Goal: Register for event/course

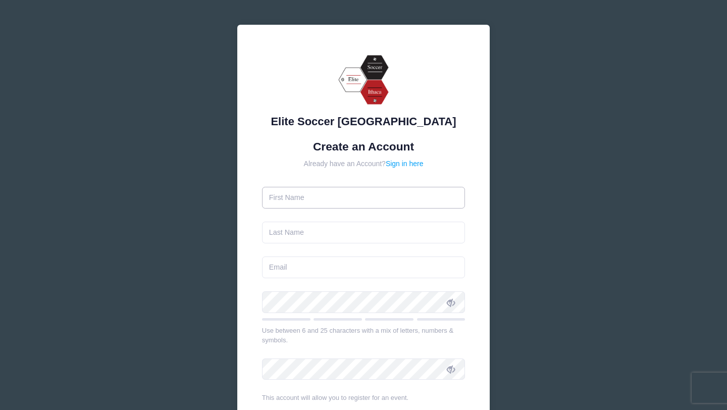
click at [338, 197] on input "text" at bounding box center [363, 198] width 203 height 22
type input "Paloma"
click at [290, 238] on input "text" at bounding box center [363, 233] width 203 height 22
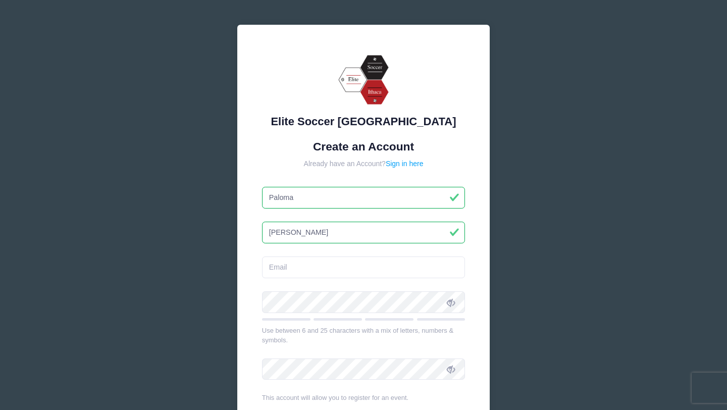
type input "[PERSON_NAME]"
click at [281, 267] on input "email" at bounding box center [363, 267] width 203 height 22
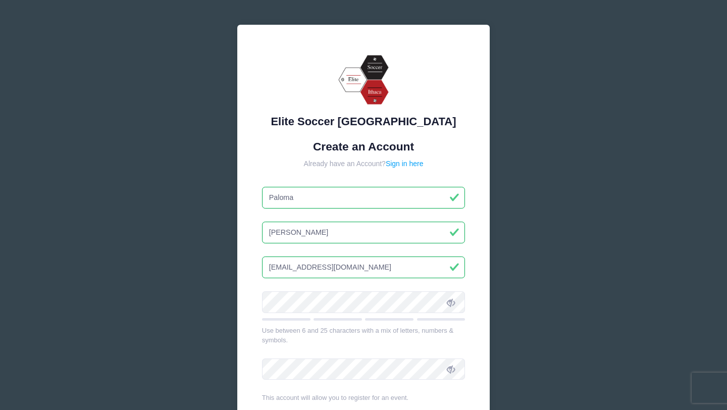
type input "[EMAIL_ADDRESS][DOMAIN_NAME]"
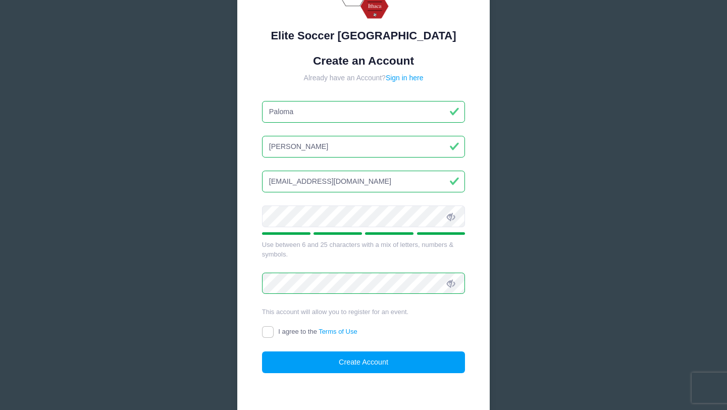
scroll to position [139, 0]
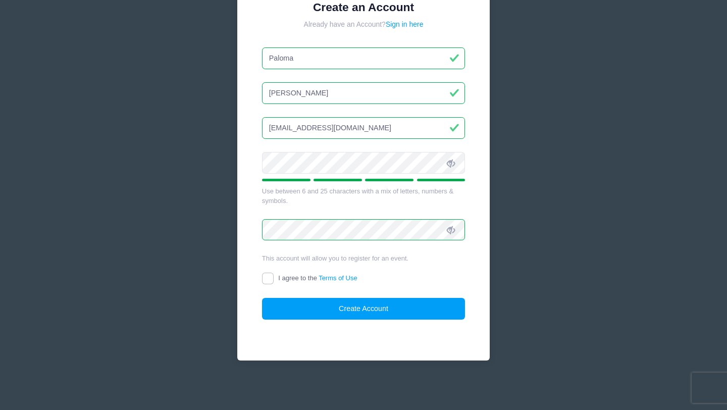
click at [269, 284] on div "I agree to the Terms of Use" at bounding box center [363, 279] width 203 height 12
click at [269, 276] on input "I agree to the Terms of Use" at bounding box center [268, 279] width 12 height 12
checkbox input "true"
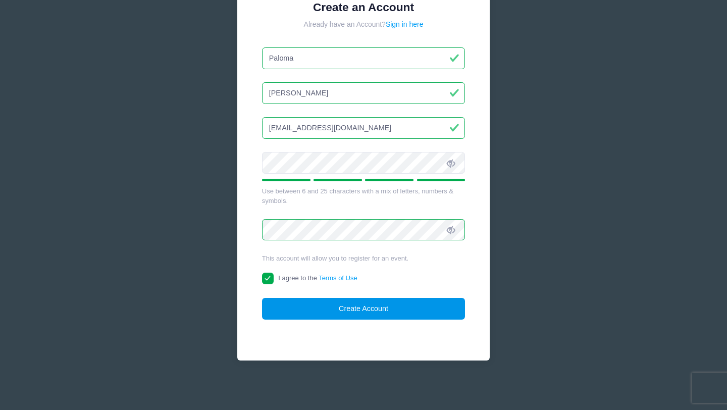
click at [353, 310] on button "Create Account" at bounding box center [363, 309] width 203 height 22
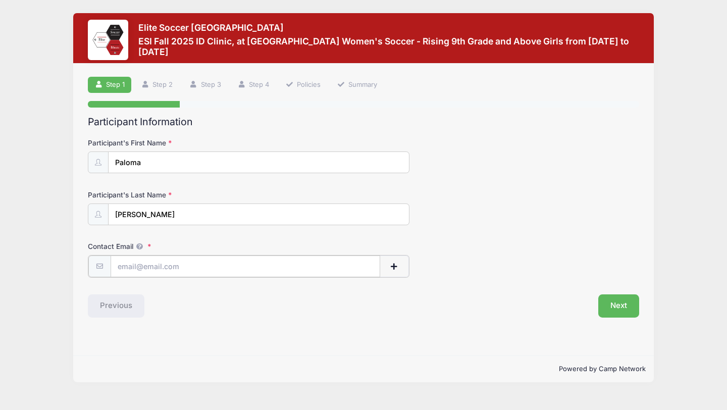
click at [195, 271] on input "Contact Email" at bounding box center [246, 266] width 270 height 22
type input "[EMAIL_ADDRESS][DOMAIN_NAME]"
click at [621, 304] on button "Next" at bounding box center [618, 304] width 41 height 23
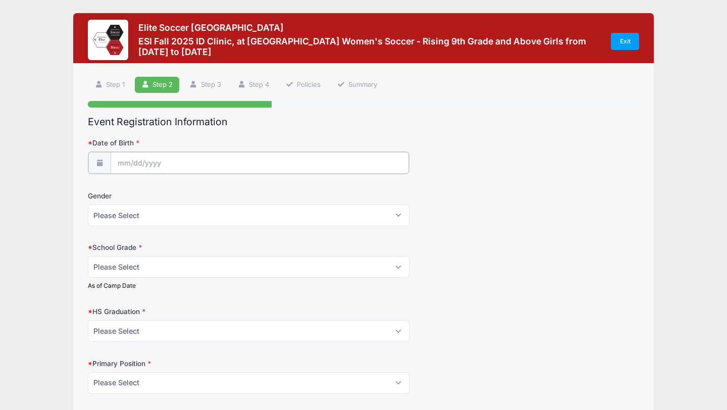
click at [142, 166] on input "Date of Birth" at bounding box center [260, 163] width 298 height 22
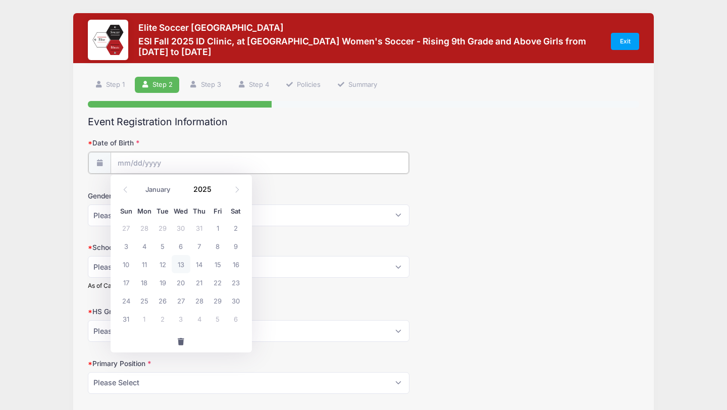
click at [119, 163] on input "Date of Birth" at bounding box center [260, 163] width 298 height 22
click at [207, 188] on input "2025" at bounding box center [205, 189] width 33 height 15
type input "2008"
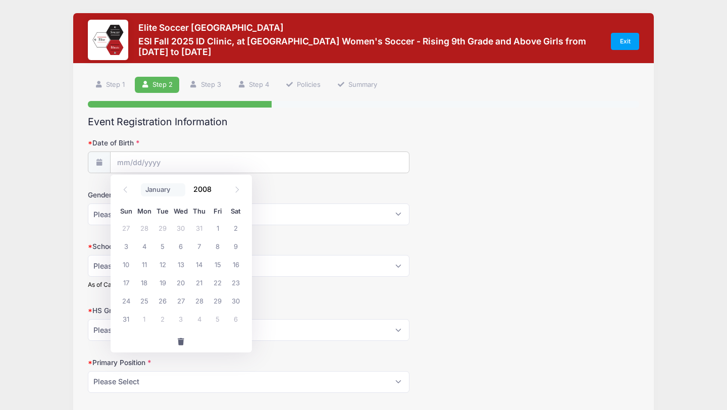
click at [175, 189] on select "January February March April May June July August September October November De…" at bounding box center [163, 189] width 45 height 13
select select "8"
click at [159, 246] on span "9" at bounding box center [162, 246] width 18 height 18
type input "[DATE]"
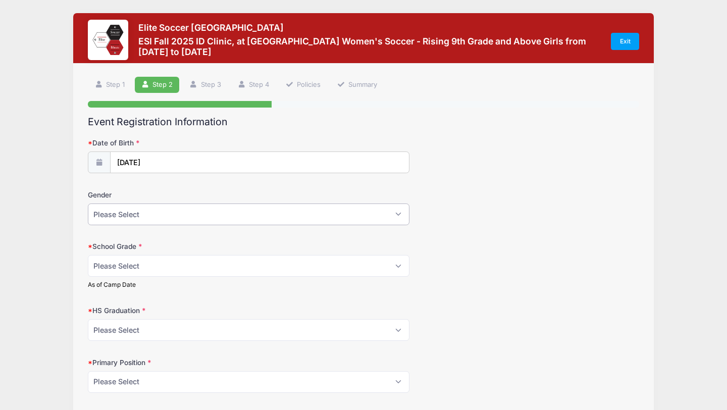
click at [162, 215] on select "Please Select [DEMOGRAPHIC_DATA] [DEMOGRAPHIC_DATA]" at bounding box center [249, 214] width 322 height 22
select select "[DEMOGRAPHIC_DATA]"
click at [156, 269] on select "Please Select Freshman Sophomore Junior Senior Graduated HS" at bounding box center [249, 266] width 322 height 22
select select "Junior"
click at [171, 328] on select "Please Select 2021 2022 2023 2024 2025 2026 2027 2028 2029 2030" at bounding box center [249, 330] width 322 height 22
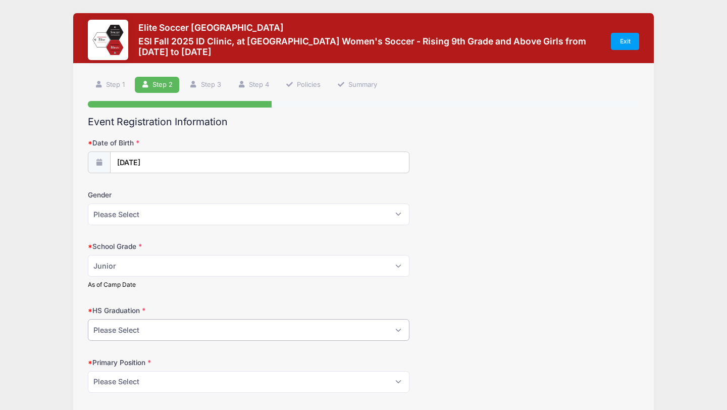
select select "2027"
click at [471, 299] on form "Date of Birth 09/09/2008 Gender Please Select Female Male School Grade Please S…" at bounding box center [363, 317] width 551 height 358
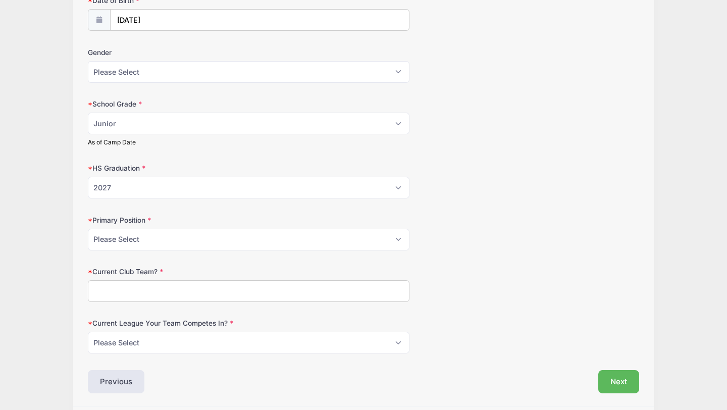
scroll to position [144, 0]
click at [395, 240] on select "Please Select GK Center Defender Wide Defender Center Midfielder Wide Forward C…" at bounding box center [249, 238] width 322 height 22
select select "Center Midfielder"
click at [358, 293] on input "Current Club Team?" at bounding box center [249, 290] width 322 height 22
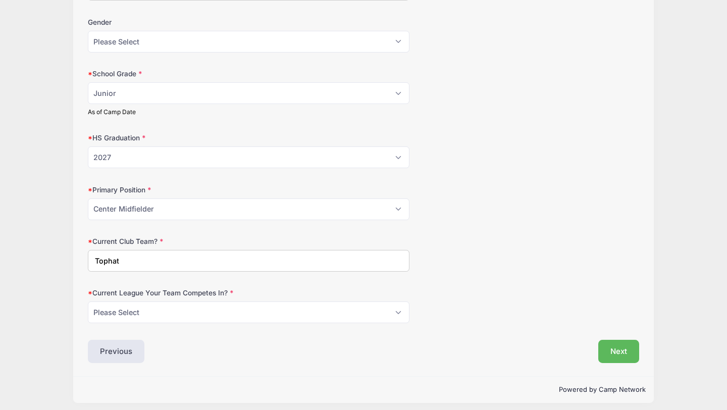
scroll to position [178, 0]
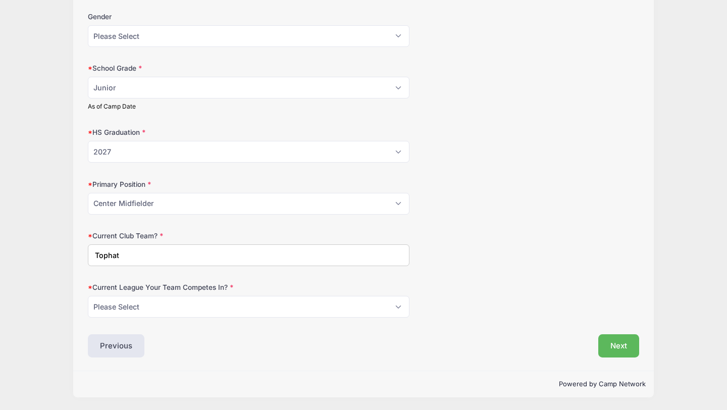
type input "Tophat"
click at [272, 302] on select "Please Select ECNL ECRL GA Other" at bounding box center [249, 307] width 322 height 22
select select "GA"
click at [612, 346] on button "Next" at bounding box center [618, 345] width 41 height 23
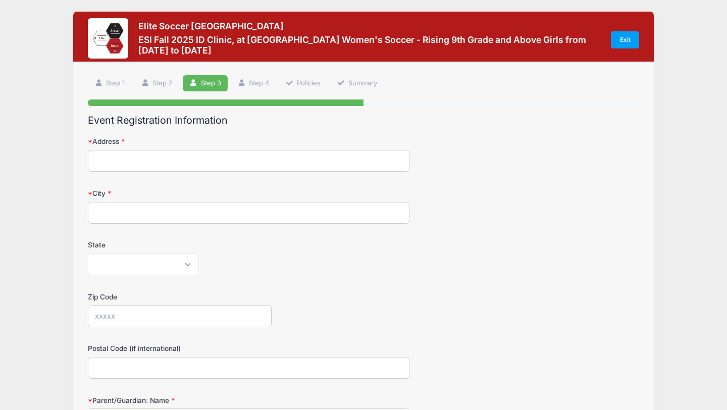
scroll to position [0, 0]
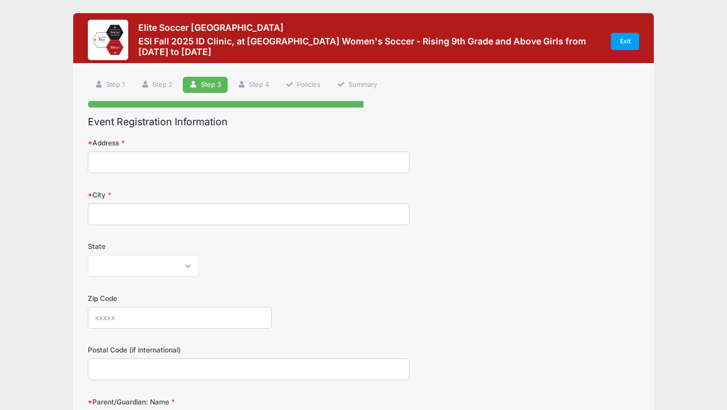
click at [387, 164] on input "Address" at bounding box center [249, 162] width 322 height 22
type input "2605 Spencers Trace NE"
type input "Marietta"
select select "GA"
type input "30062"
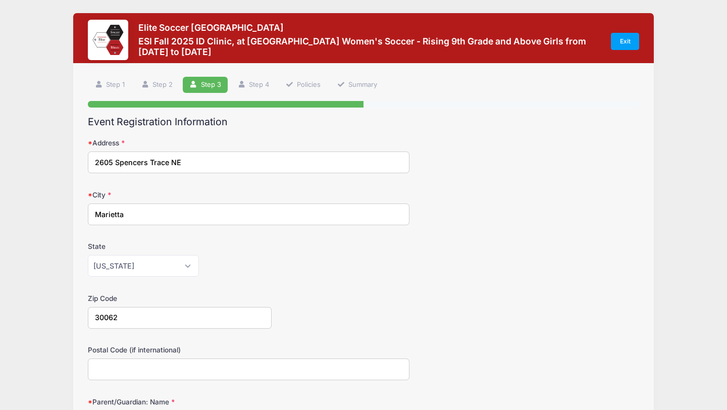
type input "30062"
type input "Lorraine Benitez"
type input "dakotalynch@gmail.com"
type input "(678) 799-4992"
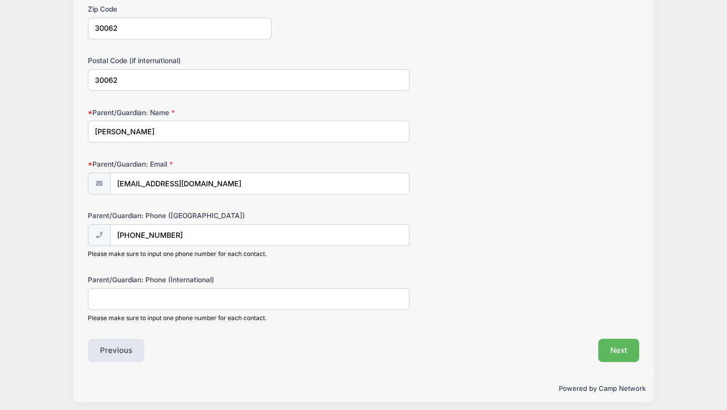
scroll to position [294, 0]
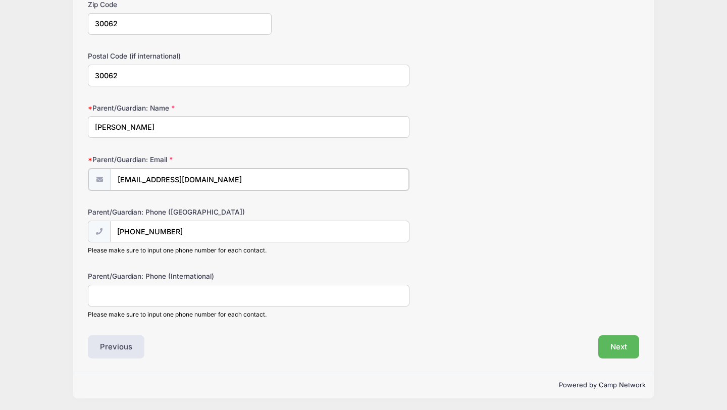
click at [160, 180] on input "dakotalynch@gmail.com" at bounding box center [260, 180] width 298 height 22
type input "lorraineabenitez@gmail.com"
click at [618, 348] on button "Next" at bounding box center [618, 345] width 41 height 23
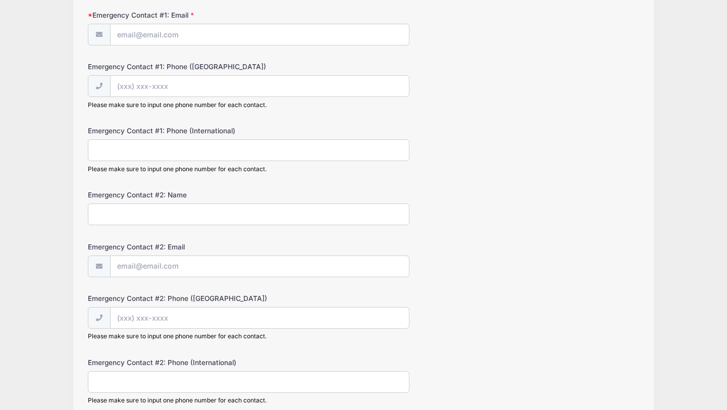
scroll to position [0, 0]
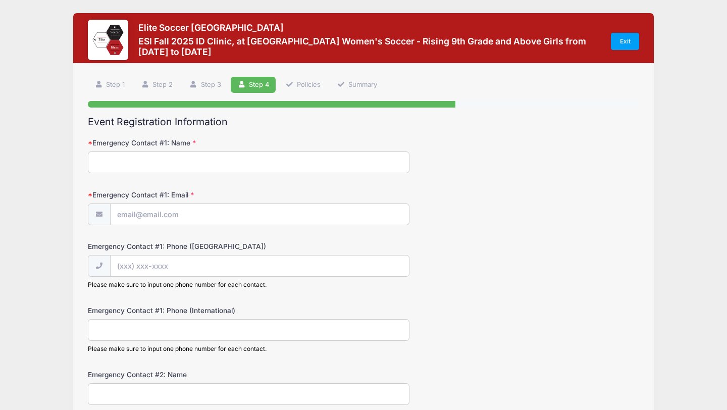
click at [360, 164] on input "Emergency Contact #1: Name" at bounding box center [249, 162] width 322 height 22
type input "Lorraine"
type input "lorraineabenitez@gmail.com"
type input "(678) 799-4992"
type input "Lorraine Benitez"
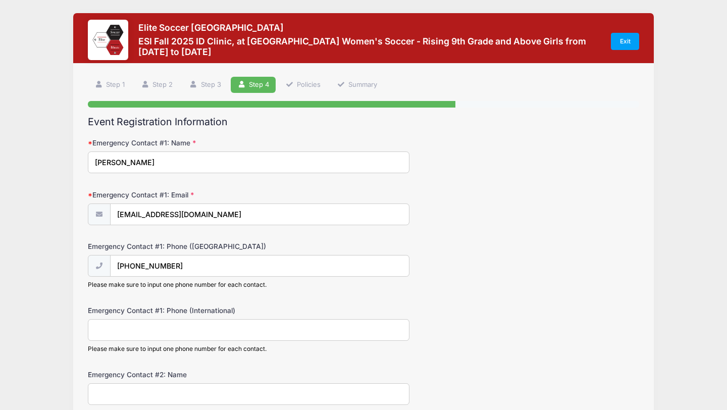
click at [491, 219] on div "Emergency Contact #1: Email lorraineabenitez@gmail.com" at bounding box center [363, 207] width 551 height 35
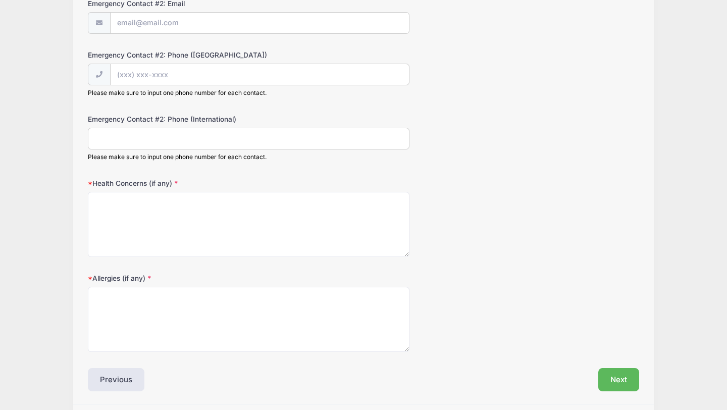
scroll to position [457, 0]
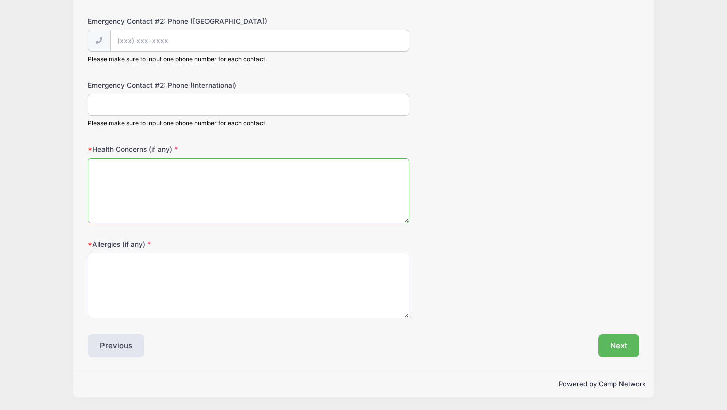
click at [344, 191] on textarea "Health Concerns (if any)" at bounding box center [249, 190] width 322 height 65
type textarea "no"
click at [301, 280] on textarea "Allergies (if any)" at bounding box center [249, 285] width 322 height 65
type textarea "m"
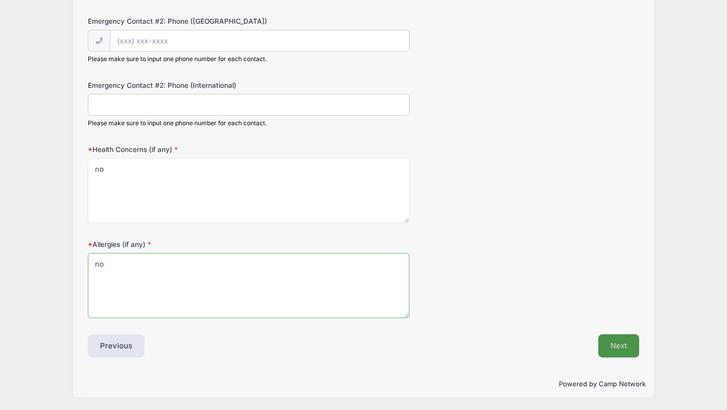
type textarea "no"
click at [619, 351] on button "Next" at bounding box center [618, 345] width 41 height 23
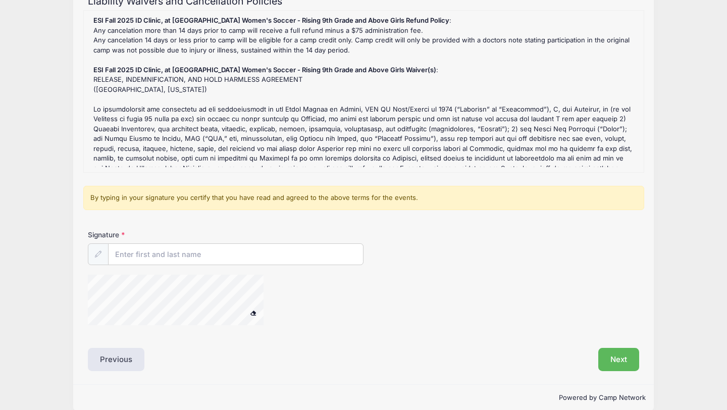
scroll to position [134, 0]
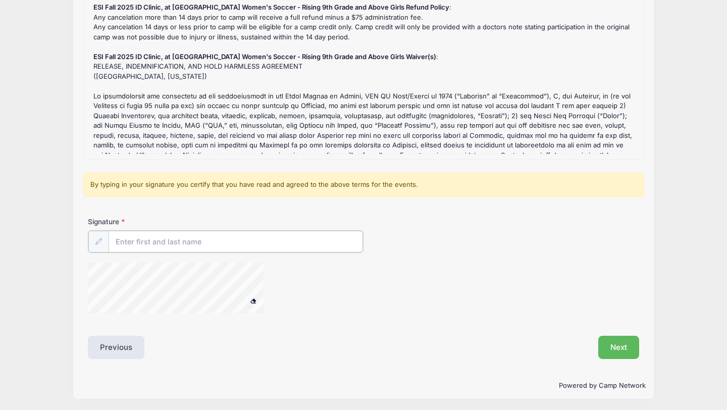
click at [286, 244] on input "Signature" at bounding box center [236, 242] width 254 height 22
type input "Lorraine Benitez"
click at [606, 344] on button "Next" at bounding box center [618, 346] width 41 height 23
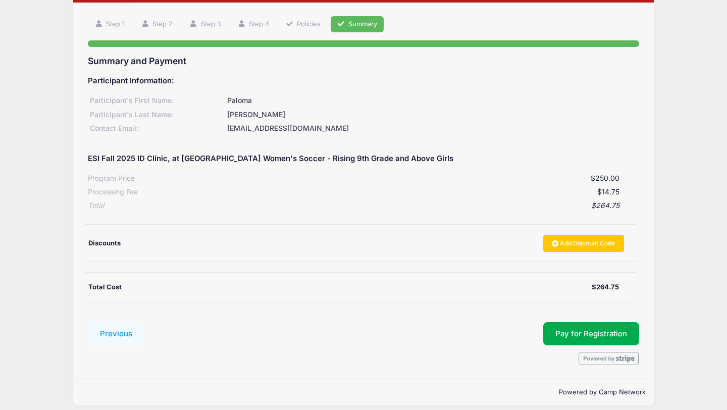
scroll to position [60, 0]
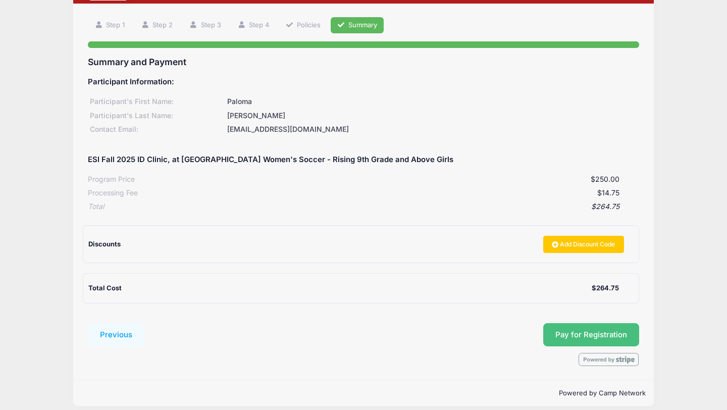
click at [583, 333] on span "Pay for Registration" at bounding box center [591, 334] width 72 height 9
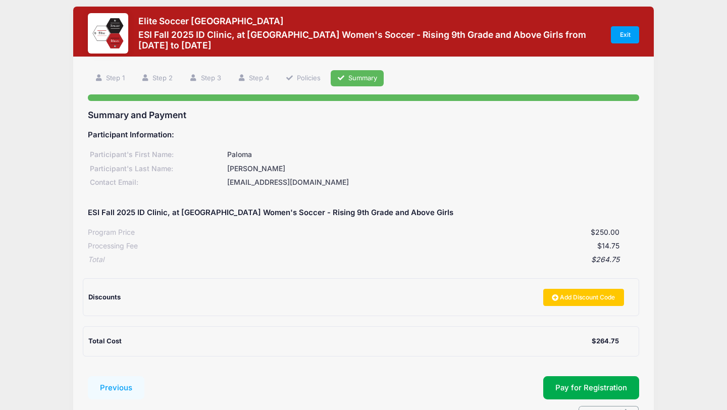
scroll to position [0, 0]
